Goal: Find specific page/section

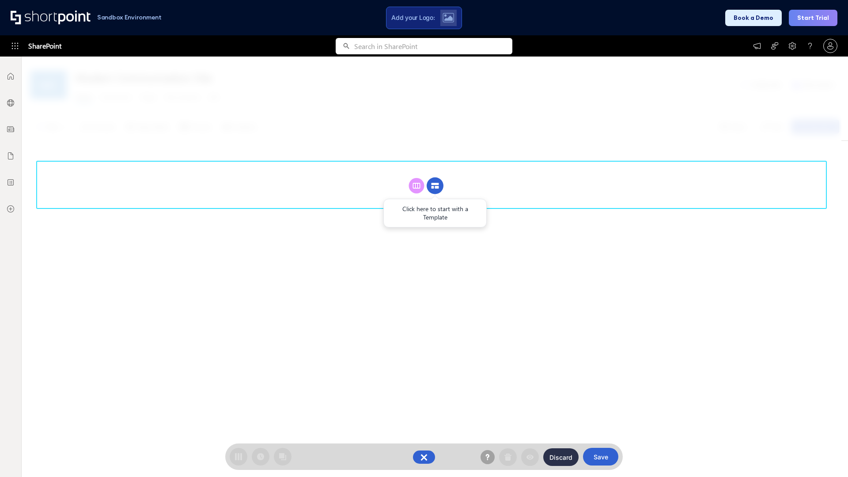
click at [435, 185] on circle at bounding box center [434, 185] width 17 height 17
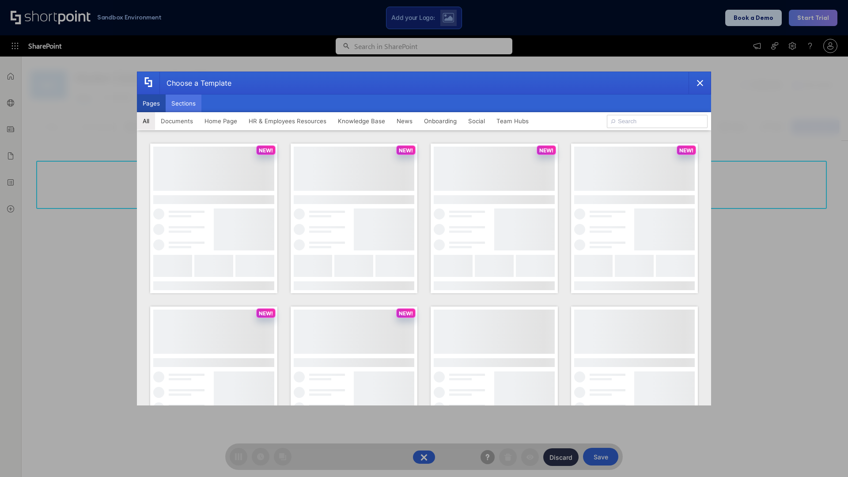
click at [183, 103] on button "Sections" at bounding box center [184, 103] width 36 height 18
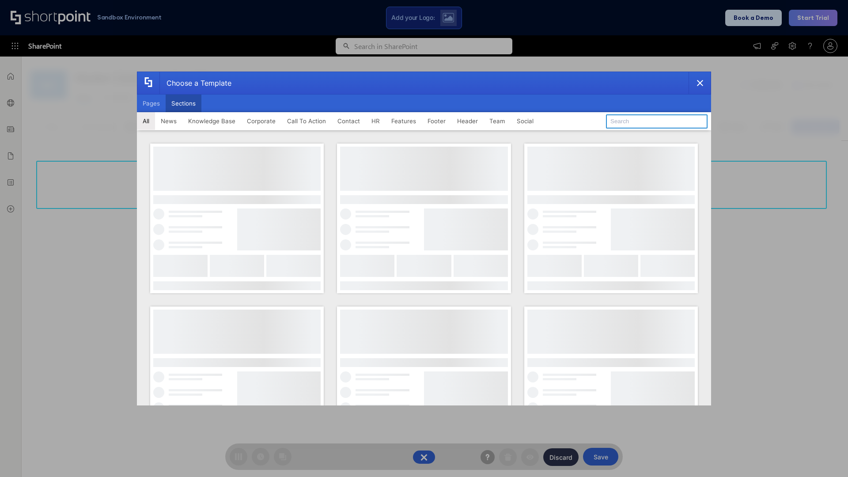
type input "Resources"
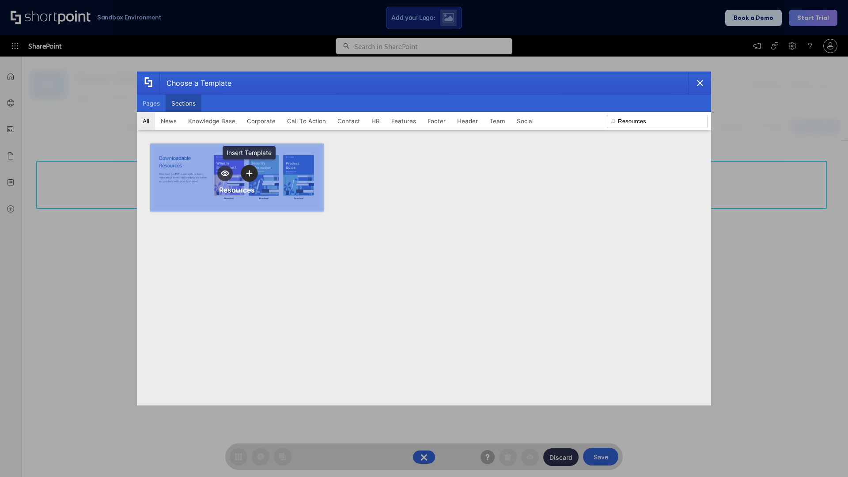
click at [249, 173] on icon "template selector" at bounding box center [249, 173] width 6 height 6
